Goal: Transaction & Acquisition: Subscribe to service/newsletter

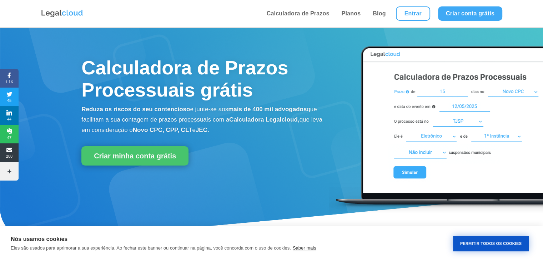
click at [509, 242] on button "Permitir Todos os Cookies" at bounding box center [491, 243] width 76 height 15
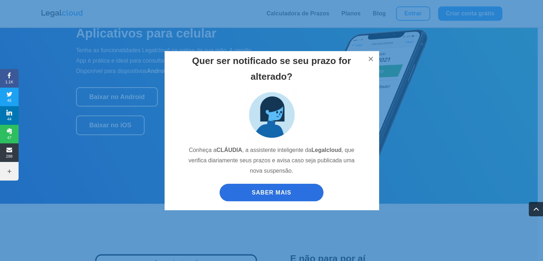
scroll to position [714, 0]
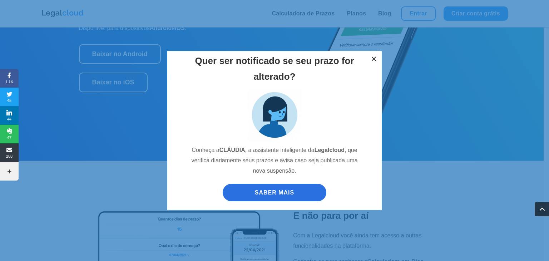
click at [370, 60] on button "×" at bounding box center [374, 59] width 16 height 16
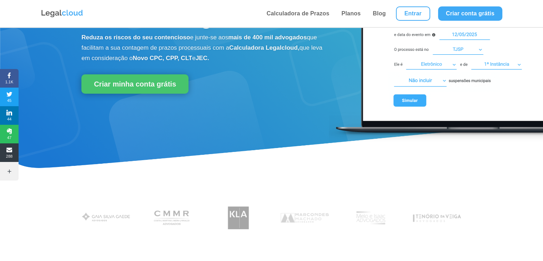
scroll to position [0, 0]
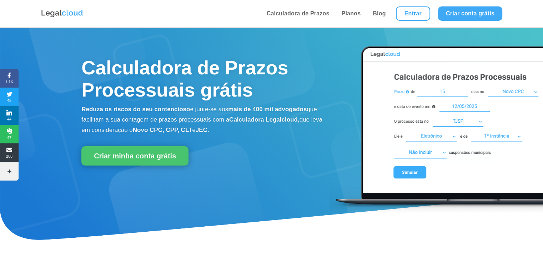
click at [345, 17] on link "Planos" at bounding box center [351, 13] width 24 height 27
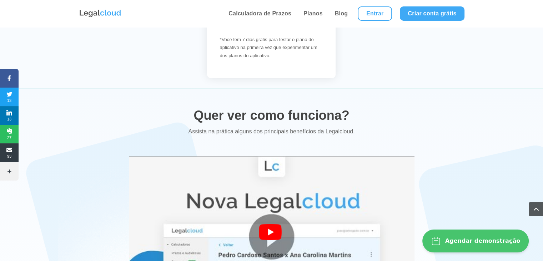
scroll to position [1321, 0]
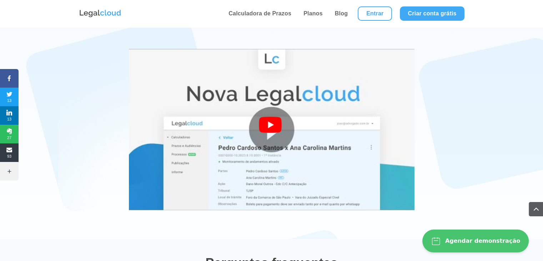
click at [268, 127] on div at bounding box center [272, 129] width 26 height 26
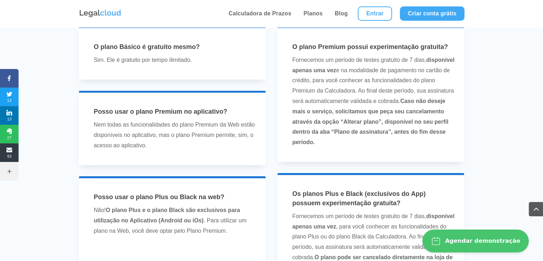
scroll to position [1607, 0]
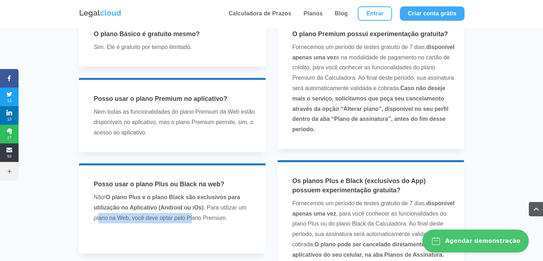
drag, startPoint x: 99, startPoint y: 217, endPoint x: 191, endPoint y: 215, distance: 92.5
click at [191, 215] on p "Não! O plano Plus e o plano Black são exclusivos para utilização no Aplicativo …" at bounding box center [175, 210] width 162 height 36
click at [192, 215] on p "Não! O plano Plus e o plano Black são exclusivos para utilização no Aplicativo …" at bounding box center [175, 210] width 162 height 36
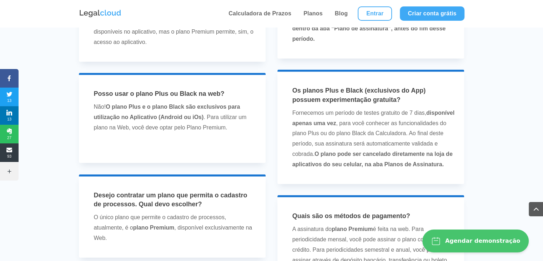
scroll to position [0, 0]
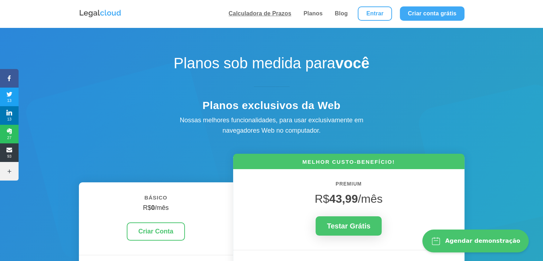
click at [280, 15] on link "Calculadora de Prazos" at bounding box center [259, 13] width 67 height 27
click at [317, 14] on link "Planos" at bounding box center [313, 13] width 24 height 27
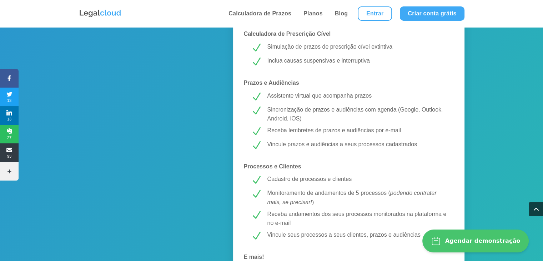
scroll to position [536, 0]
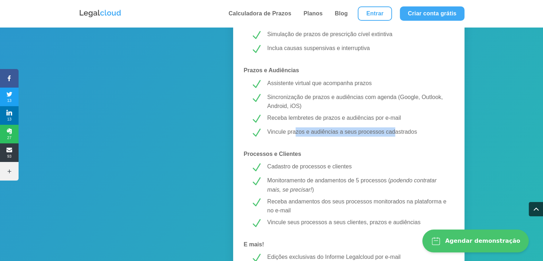
drag, startPoint x: 295, startPoint y: 129, endPoint x: 394, endPoint y: 134, distance: 99.1
click at [394, 134] on p "Vincule prazos e audiências a seus processos cadastrados" at bounding box center [357, 131] width 180 height 9
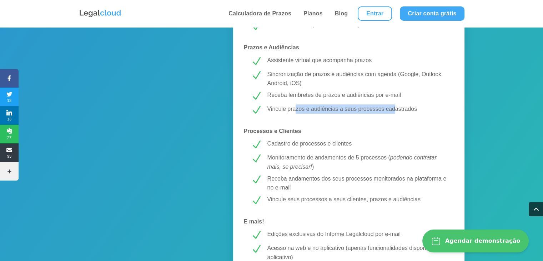
scroll to position [571, 0]
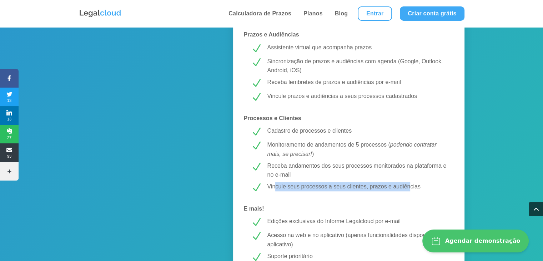
drag, startPoint x: 274, startPoint y: 186, endPoint x: 411, endPoint y: 184, distance: 137.1
click at [411, 184] on p "Vincule seus processos a seus clientes, prazos e audiências" at bounding box center [357, 186] width 180 height 9
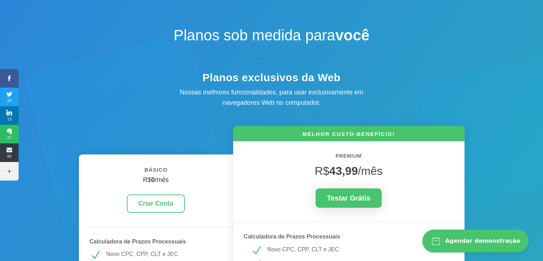
scroll to position [0, 0]
